Goal: Information Seeking & Learning: Learn about a topic

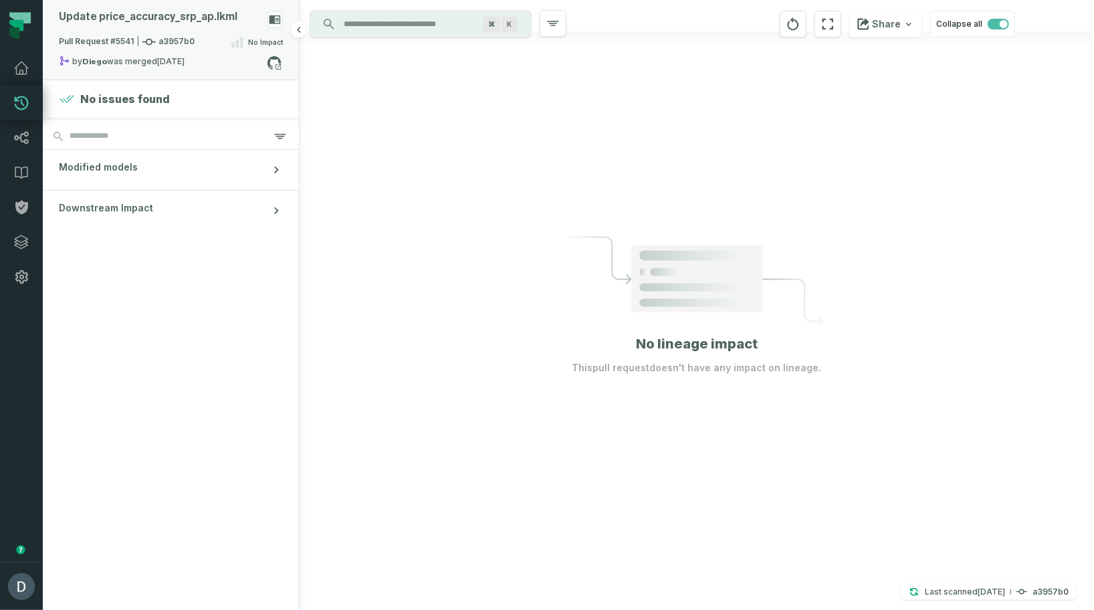
click at [190, 17] on div "Update price_ accuracy_ srp_ ap.lkml" at bounding box center [148, 17] width 179 height 13
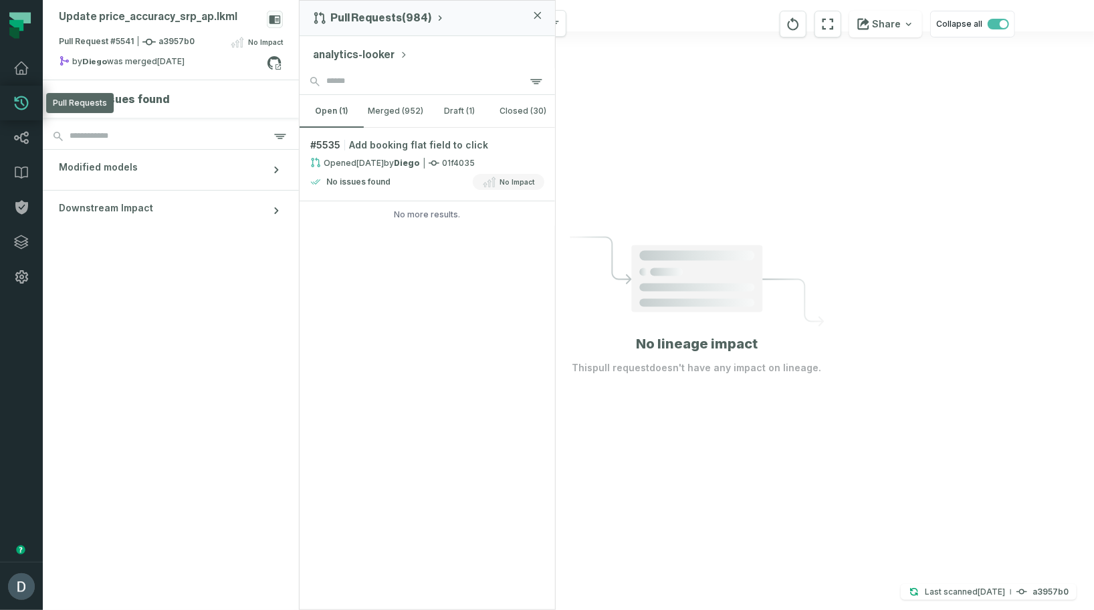
click at [360, 51] on button "analytics-looker" at bounding box center [360, 55] width 95 height 16
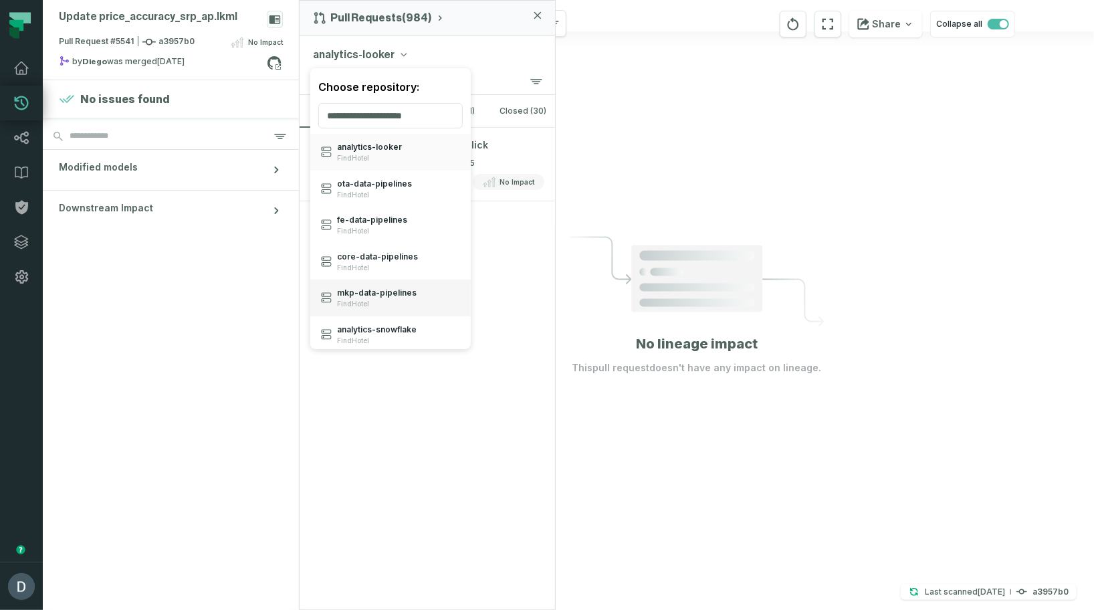
click at [359, 294] on span "mkp- data- pipelines" at bounding box center [377, 293] width 80 height 11
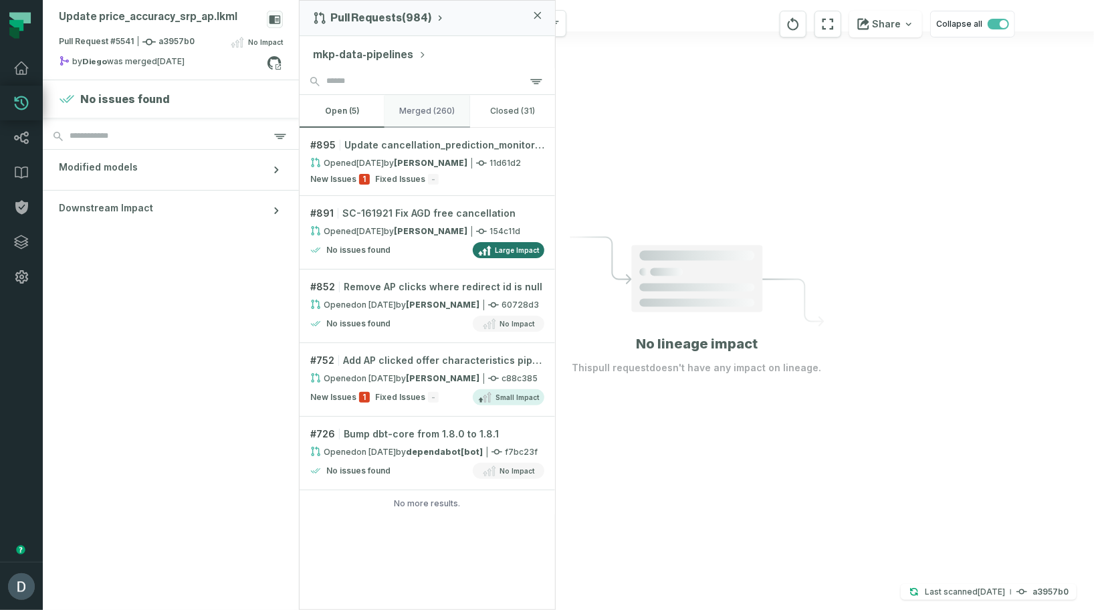
click at [415, 118] on button "merged (260)" at bounding box center [427, 111] width 85 height 32
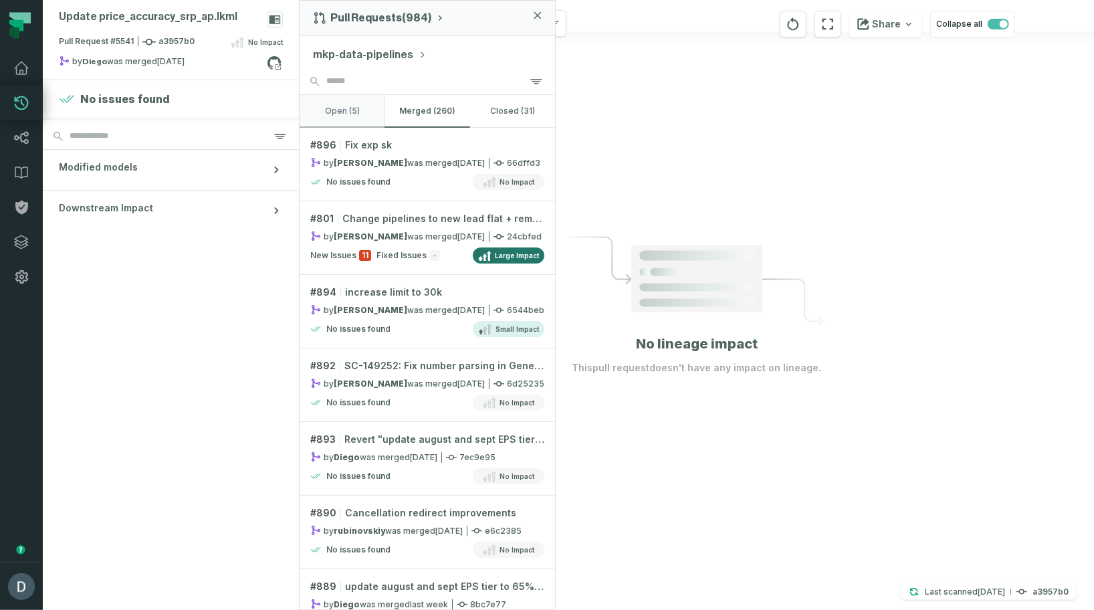
click at [352, 111] on button "open (5)" at bounding box center [342, 111] width 85 height 32
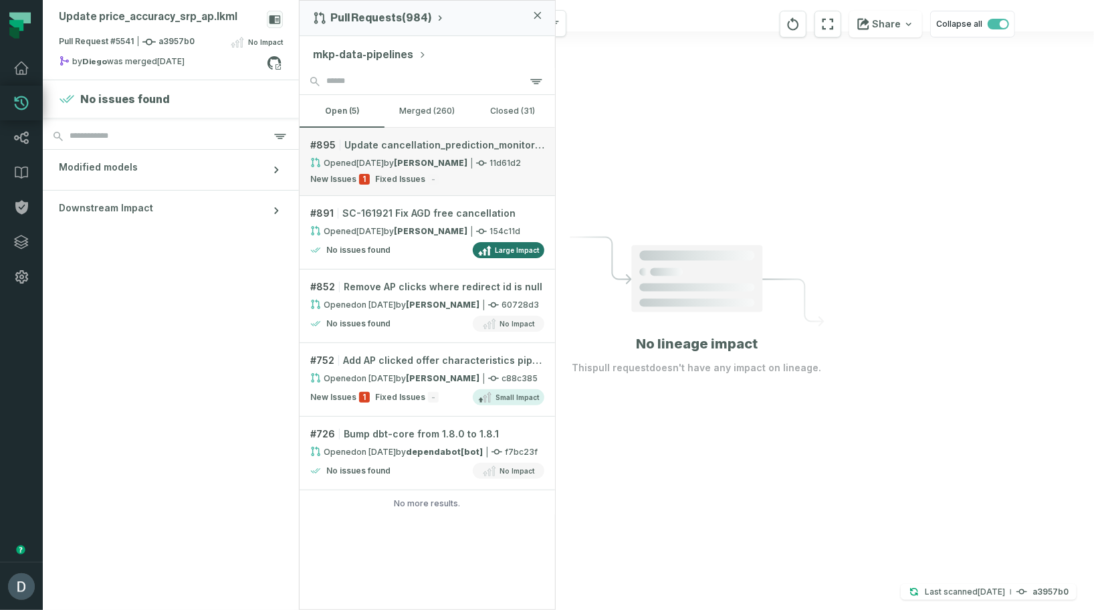
click at [357, 159] on relative-time "[DATE] 5:18:56 PM" at bounding box center [369, 163] width 27 height 10
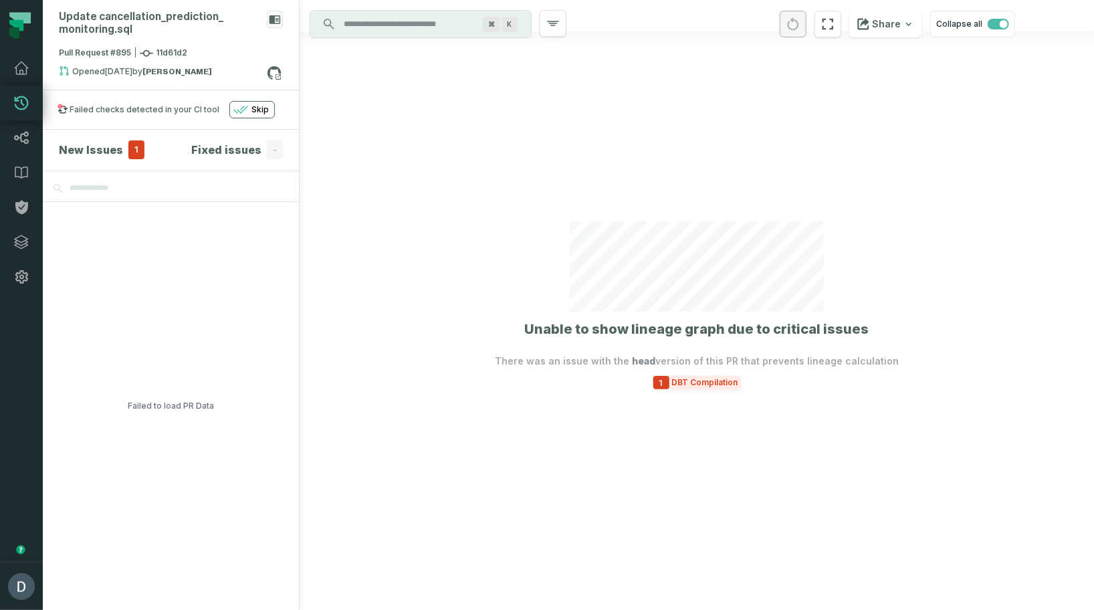
click at [689, 386] on span "DBT Compilation" at bounding box center [705, 382] width 72 height 11
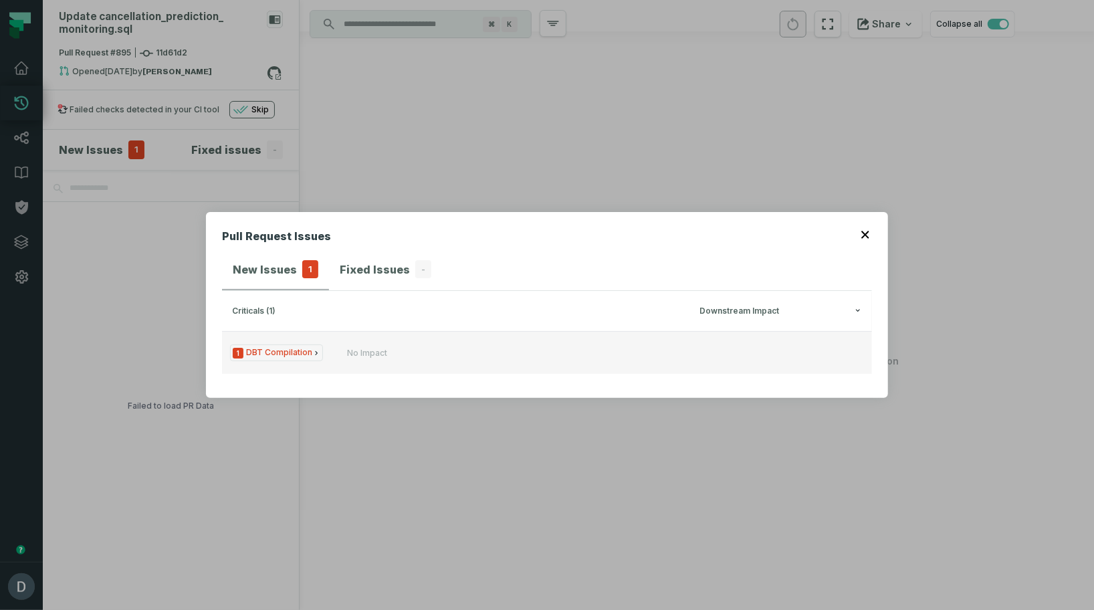
click at [276, 358] on span "1 DBT Compilation" at bounding box center [276, 352] width 93 height 17
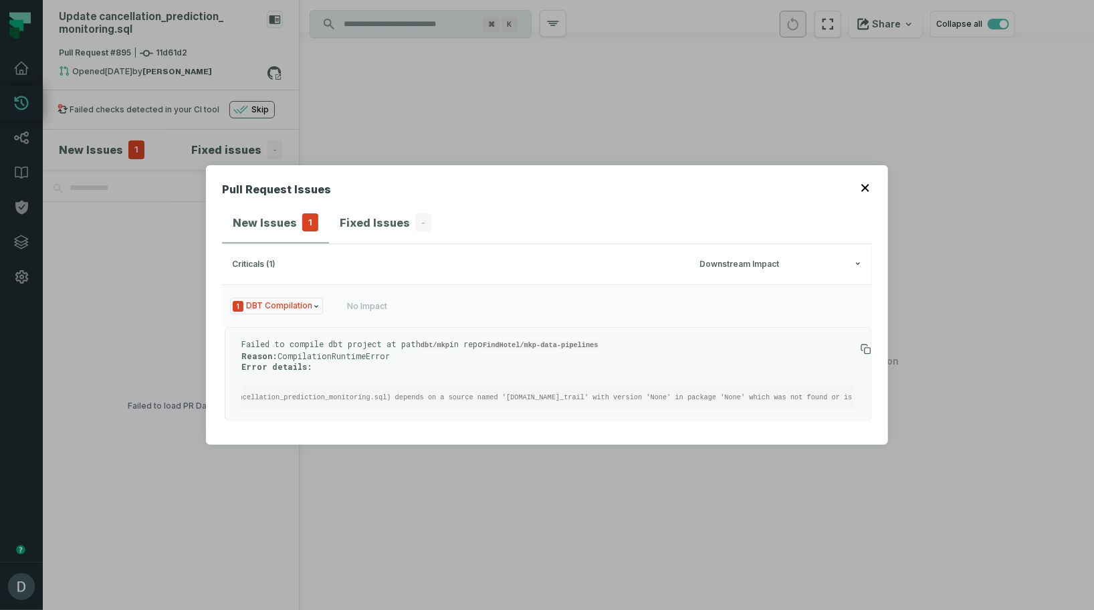
scroll to position [0, 453]
click at [537, 462] on div "Pull Request Issues New Issues 1 Fixed Issues - criticals (1) Downstream Impact…" at bounding box center [547, 305] width 1094 height 610
